Goal: Check status: Check status

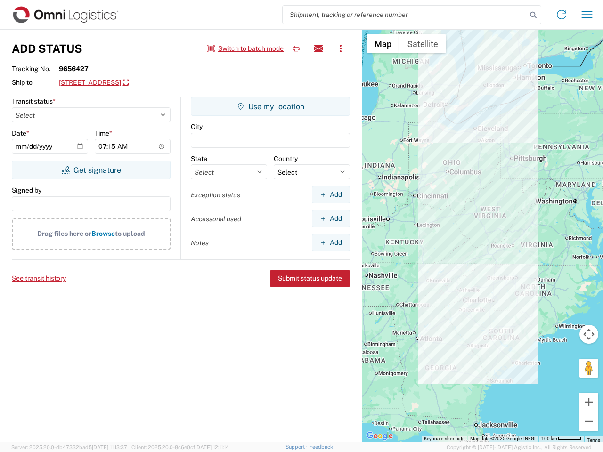
click at [405, 15] on input "search" at bounding box center [405, 15] width 244 height 18
click at [533, 15] on icon at bounding box center [533, 14] width 13 height 13
click at [562, 15] on icon at bounding box center [561, 14] width 15 height 15
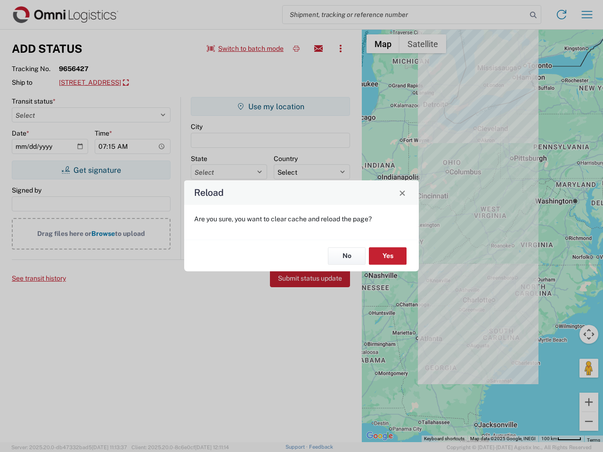
click at [587, 15] on div "Reload Are you sure, you want to clear cache and reload the page? No Yes" at bounding box center [301, 226] width 603 height 452
click at [245, 49] on div "Reload Are you sure, you want to clear cache and reload the page? No Yes" at bounding box center [301, 226] width 603 height 452
click at [296, 49] on div "Reload Are you sure, you want to clear cache and reload the page? No Yes" at bounding box center [301, 226] width 603 height 452
click at [318, 49] on div "Reload Are you sure, you want to clear cache and reload the page? No Yes" at bounding box center [301, 226] width 603 height 452
click at [341, 49] on div "Reload Are you sure, you want to clear cache and reload the page? No Yes" at bounding box center [301, 226] width 603 height 452
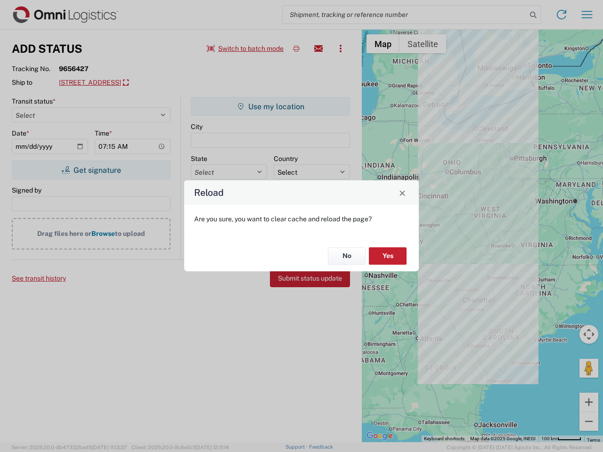
click at [147, 83] on div "Reload Are you sure, you want to clear cache and reload the page? No Yes" at bounding box center [301, 226] width 603 height 452
click at [91, 170] on div "Reload Are you sure, you want to clear cache and reload the page? No Yes" at bounding box center [301, 226] width 603 height 452
